Goal: Task Accomplishment & Management: Manage account settings

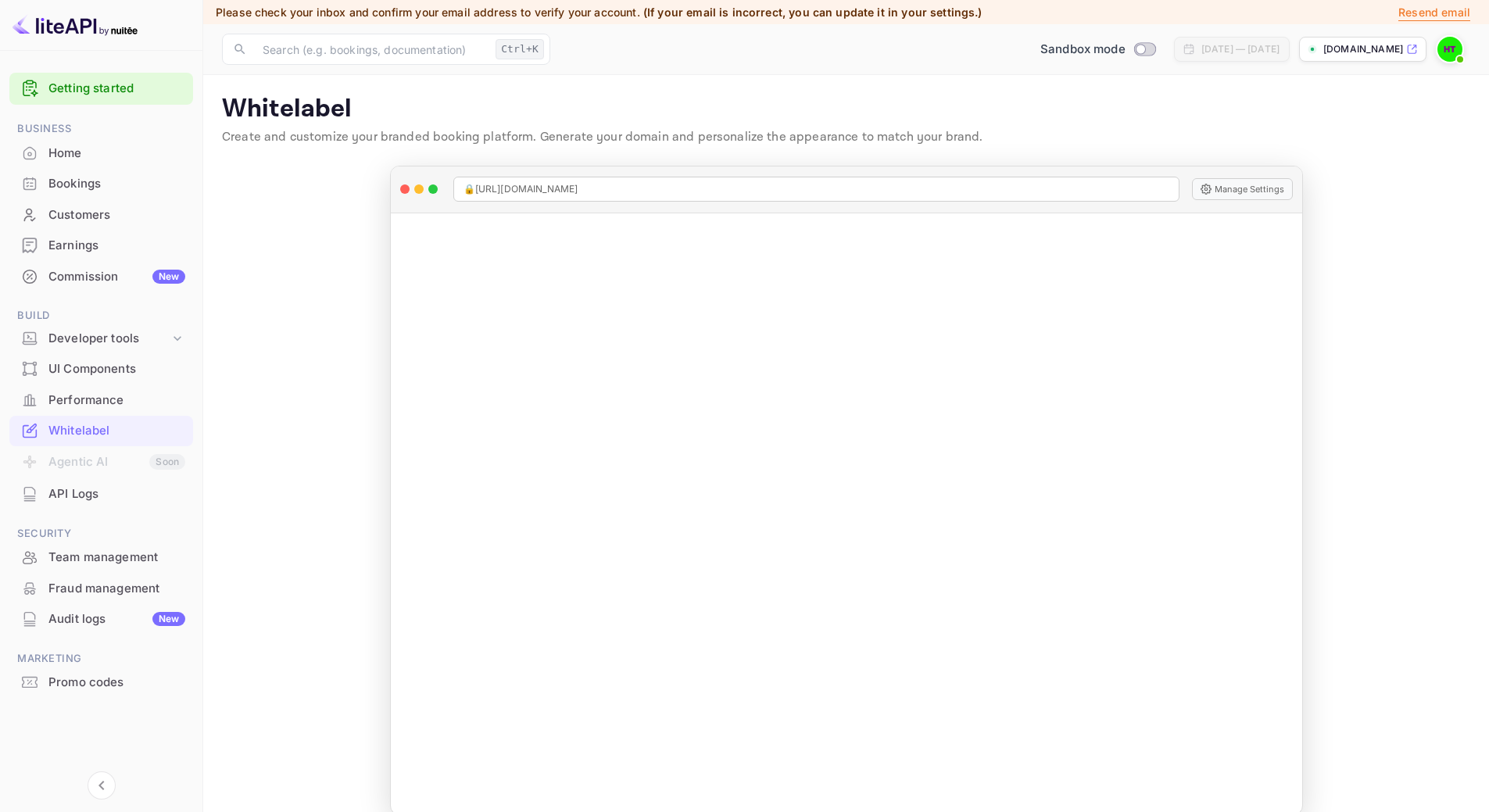
click at [94, 407] on div "Performance" at bounding box center [117, 400] width 137 height 18
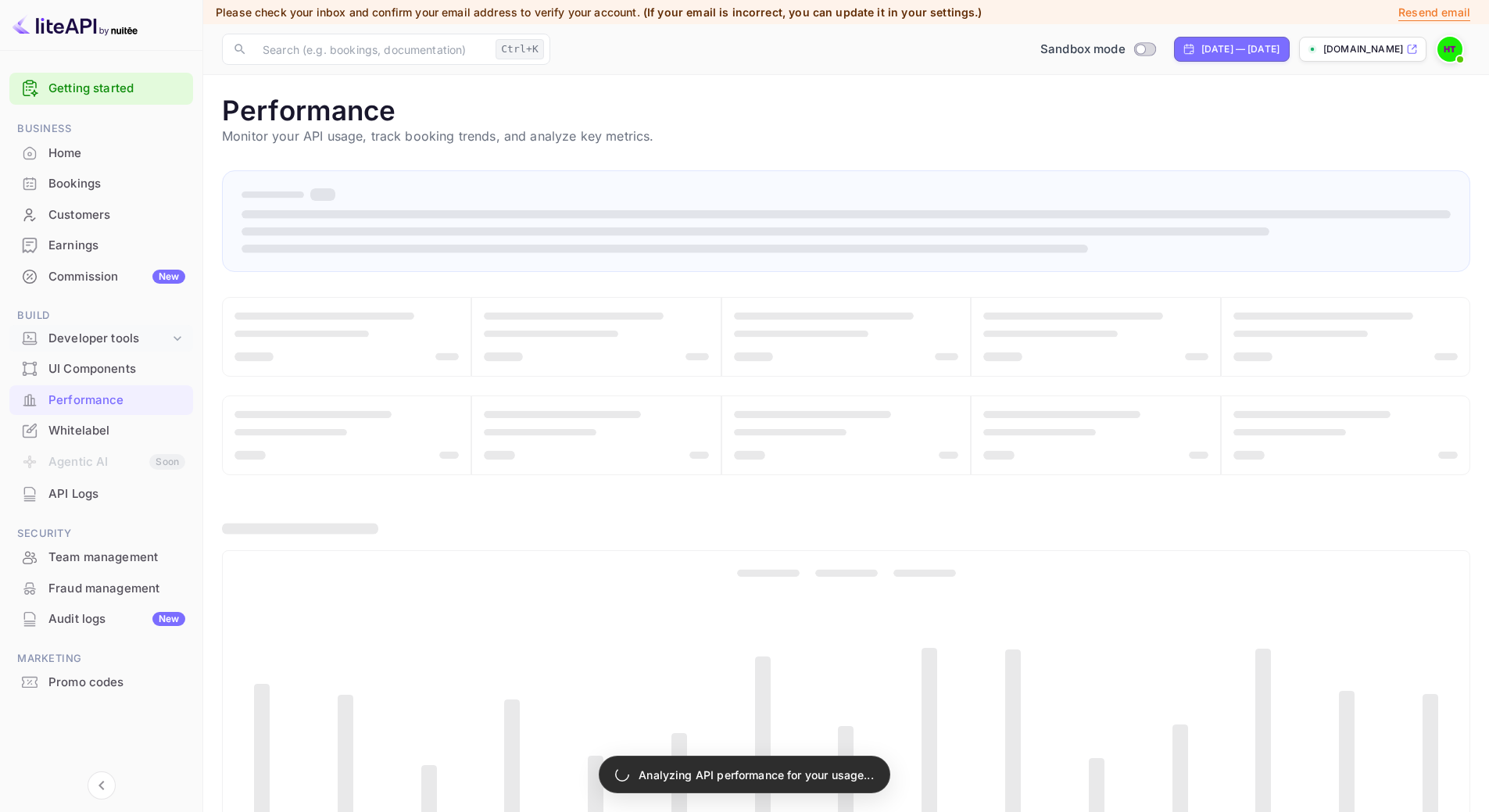
click at [106, 335] on div "Developer tools" at bounding box center [109, 339] width 121 height 18
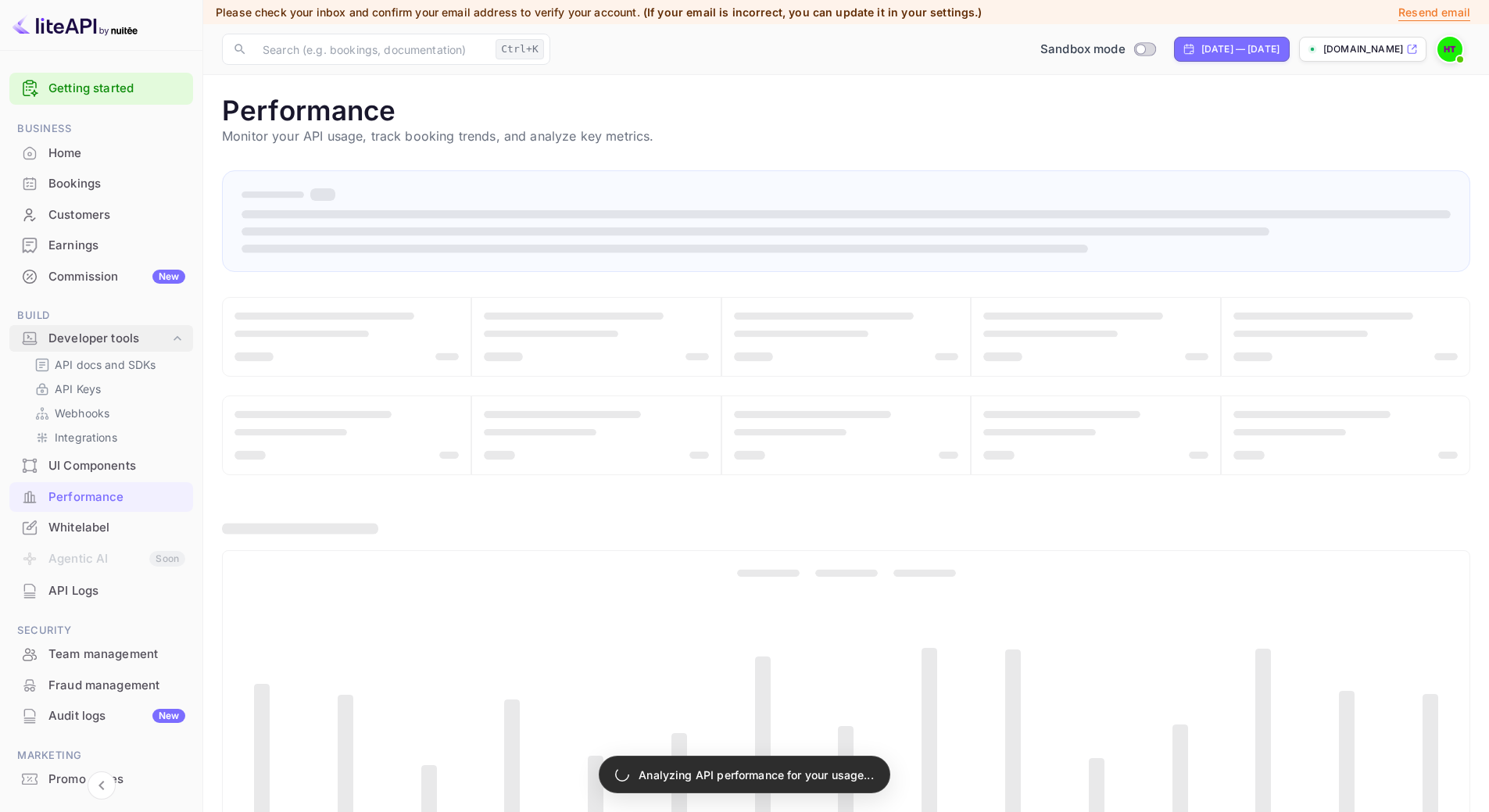
click at [106, 335] on div "Developer tools" at bounding box center [109, 339] width 121 height 18
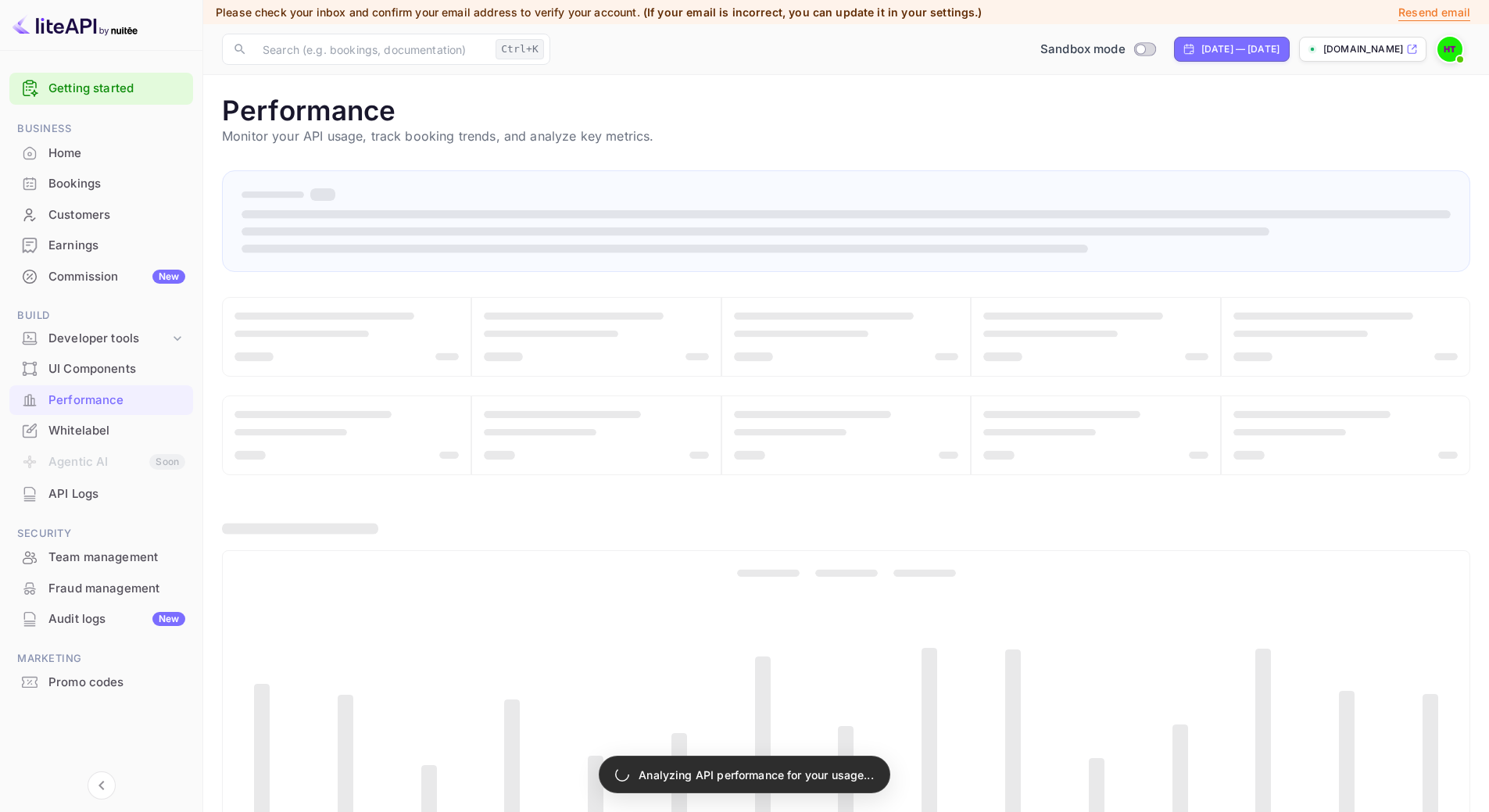
click at [99, 433] on div "Whitelabel" at bounding box center [117, 430] width 137 height 18
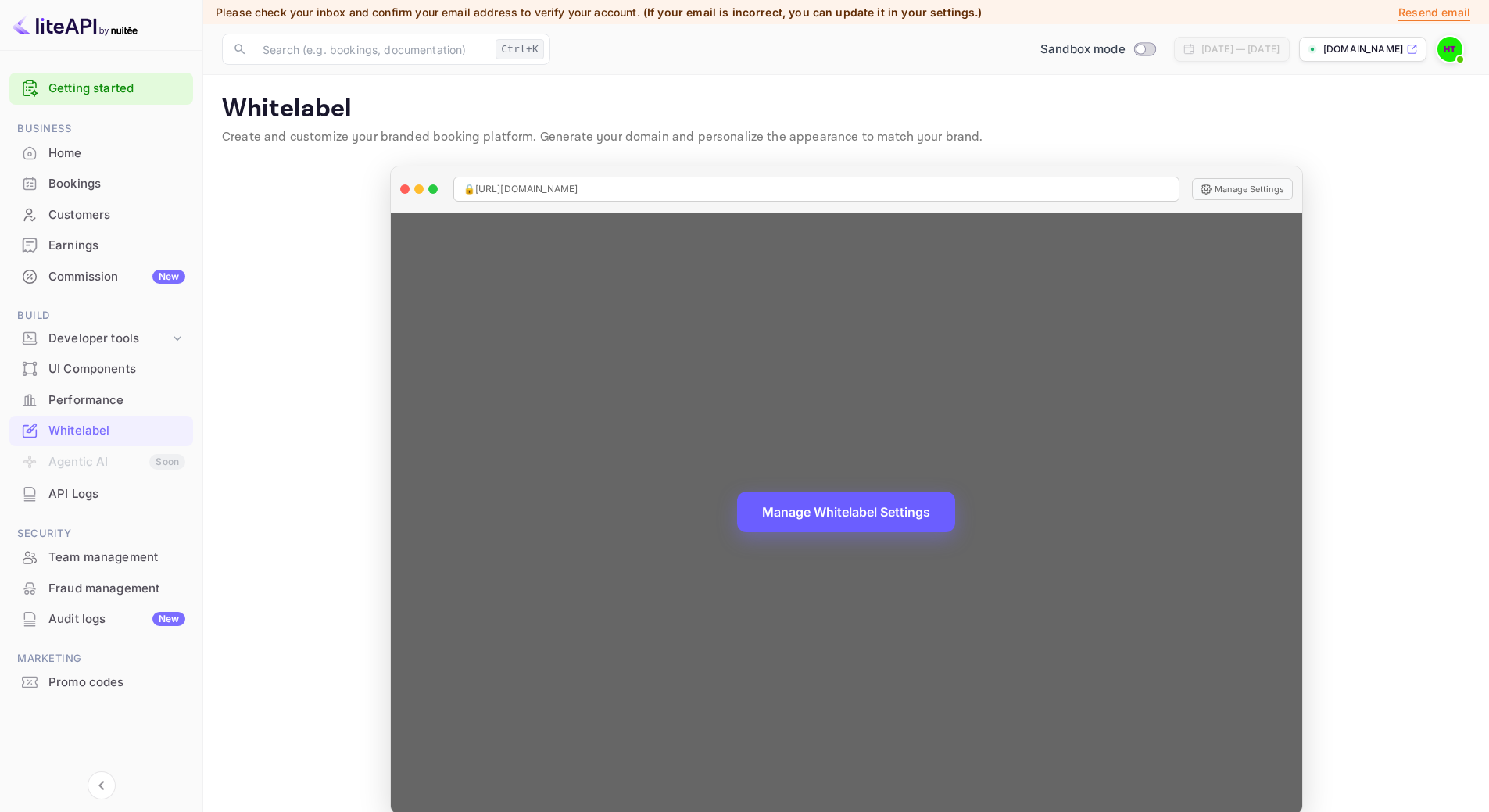
click at [882, 522] on button "Manage Whitelabel Settings" at bounding box center [846, 511] width 218 height 41
